Goal: Information Seeking & Learning: Learn about a topic

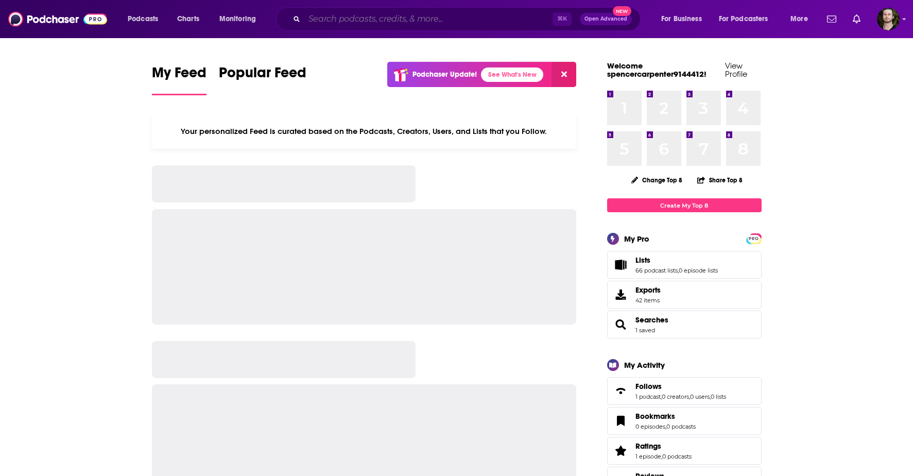
click at [367, 19] on input "Search podcasts, credits, & more..." at bounding box center [428, 19] width 248 height 16
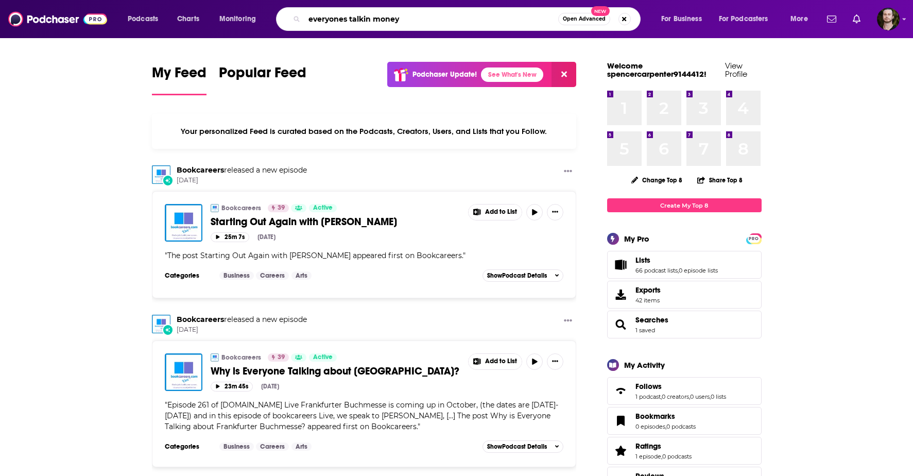
type input "everyones talkin money"
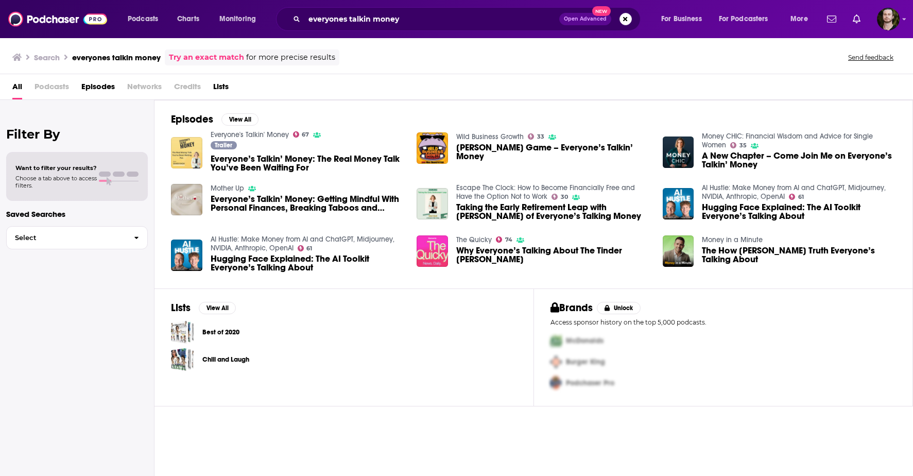
click at [181, 149] on img "Everyone’s Talkin’ Money: The Real Money Talk You’ve Been Waiting For" at bounding box center [186, 152] width 31 height 31
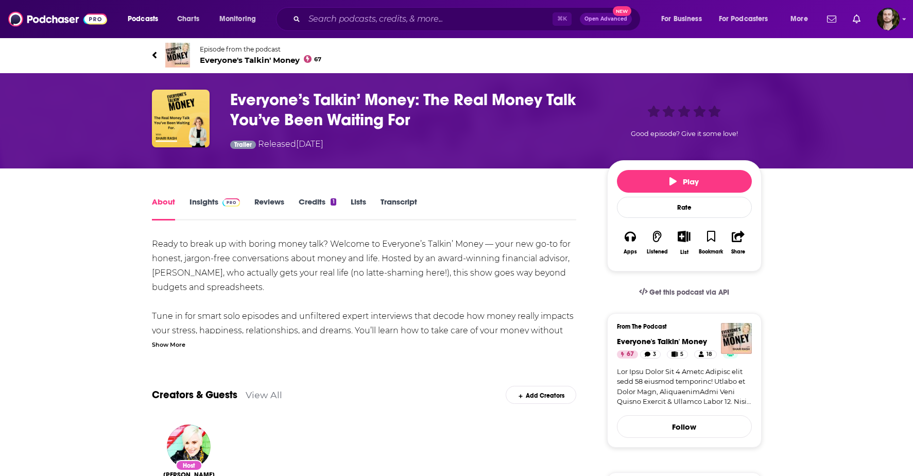
click at [217, 202] on link "Insights" at bounding box center [215, 209] width 51 height 24
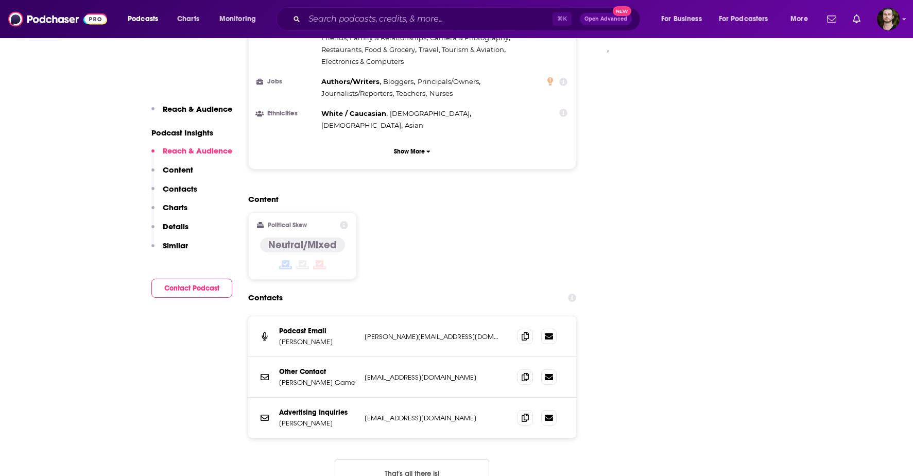
scroll to position [901, 0]
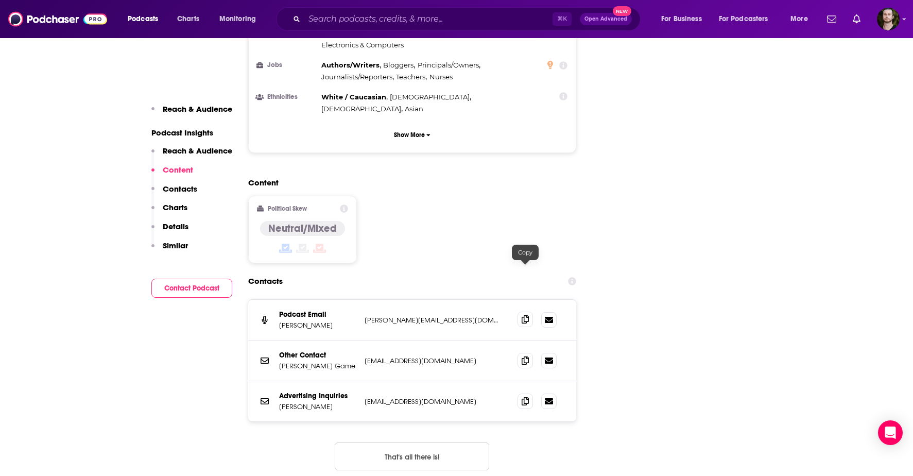
click at [522, 315] on icon at bounding box center [525, 319] width 7 height 8
